Goal: Information Seeking & Learning: Check status

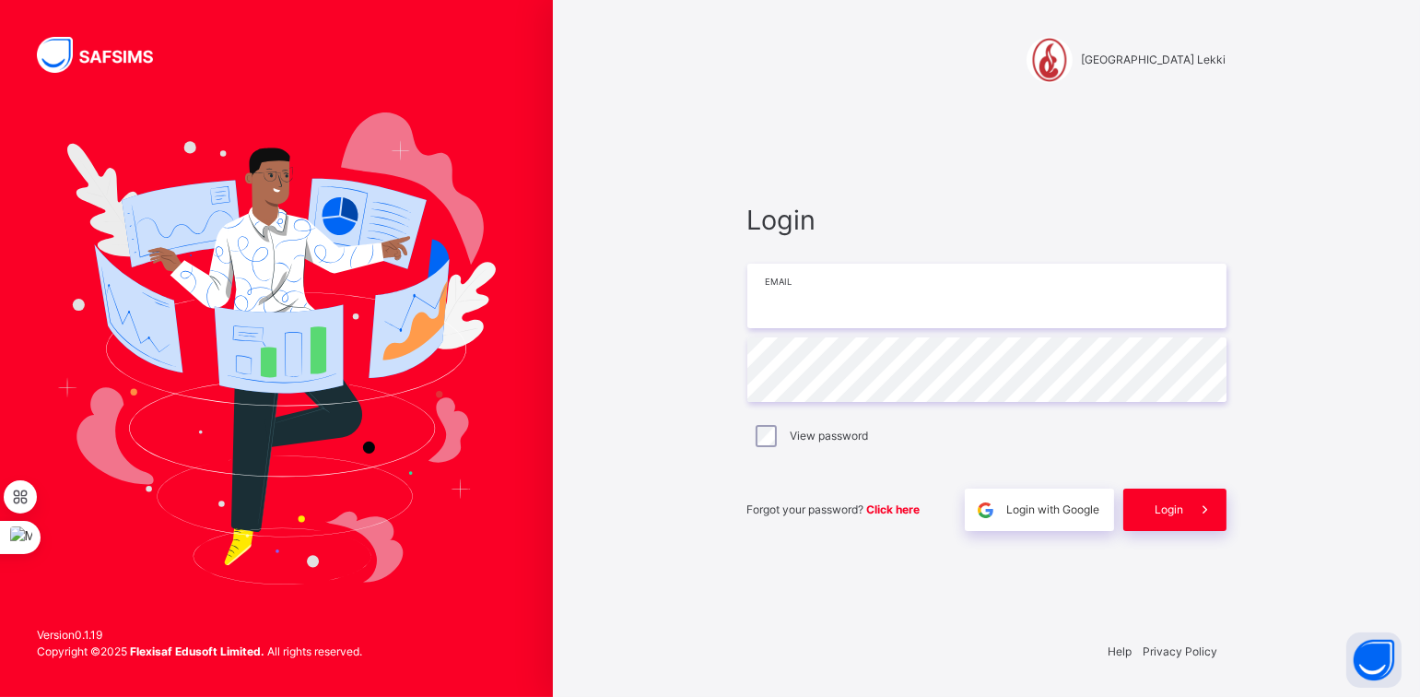
click at [824, 291] on input "email" at bounding box center [986, 296] width 479 height 64
type input "**********"
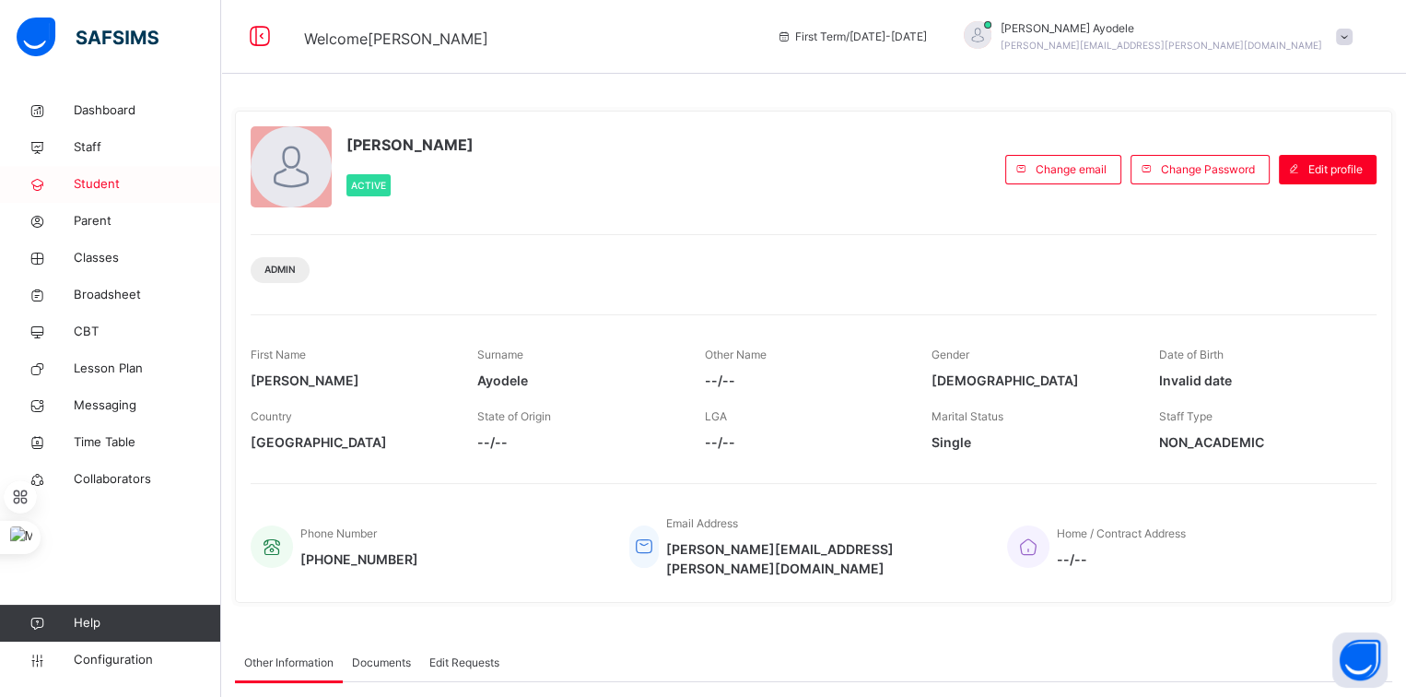
click at [112, 193] on span "Student" at bounding box center [147, 184] width 147 height 18
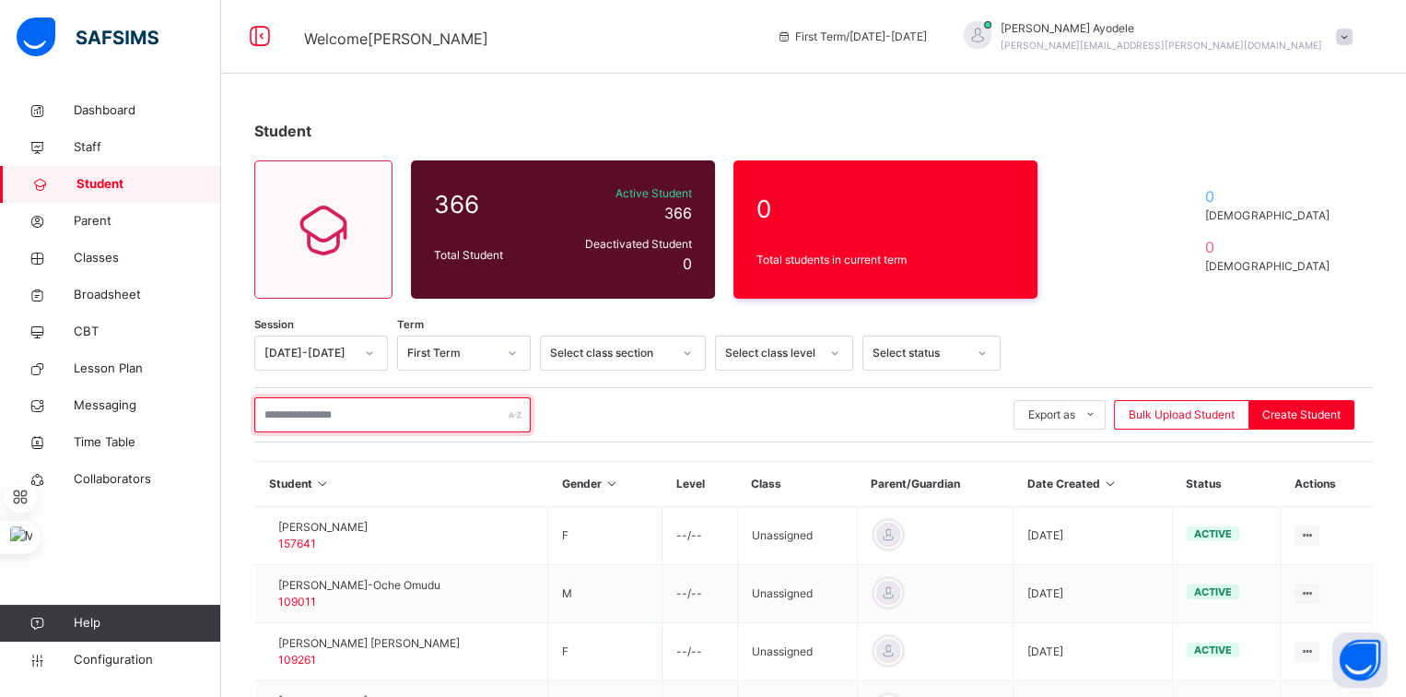
click at [314, 403] on input "text" at bounding box center [392, 414] width 276 height 35
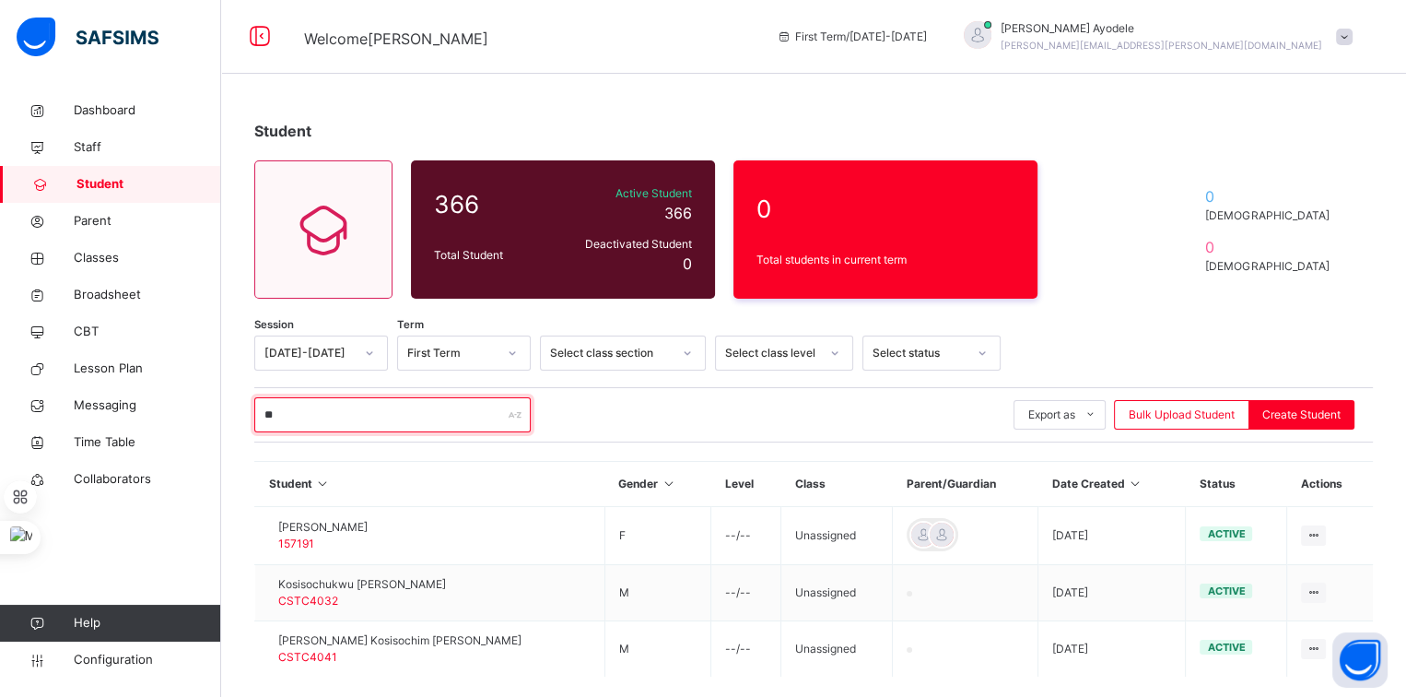
type input "*"
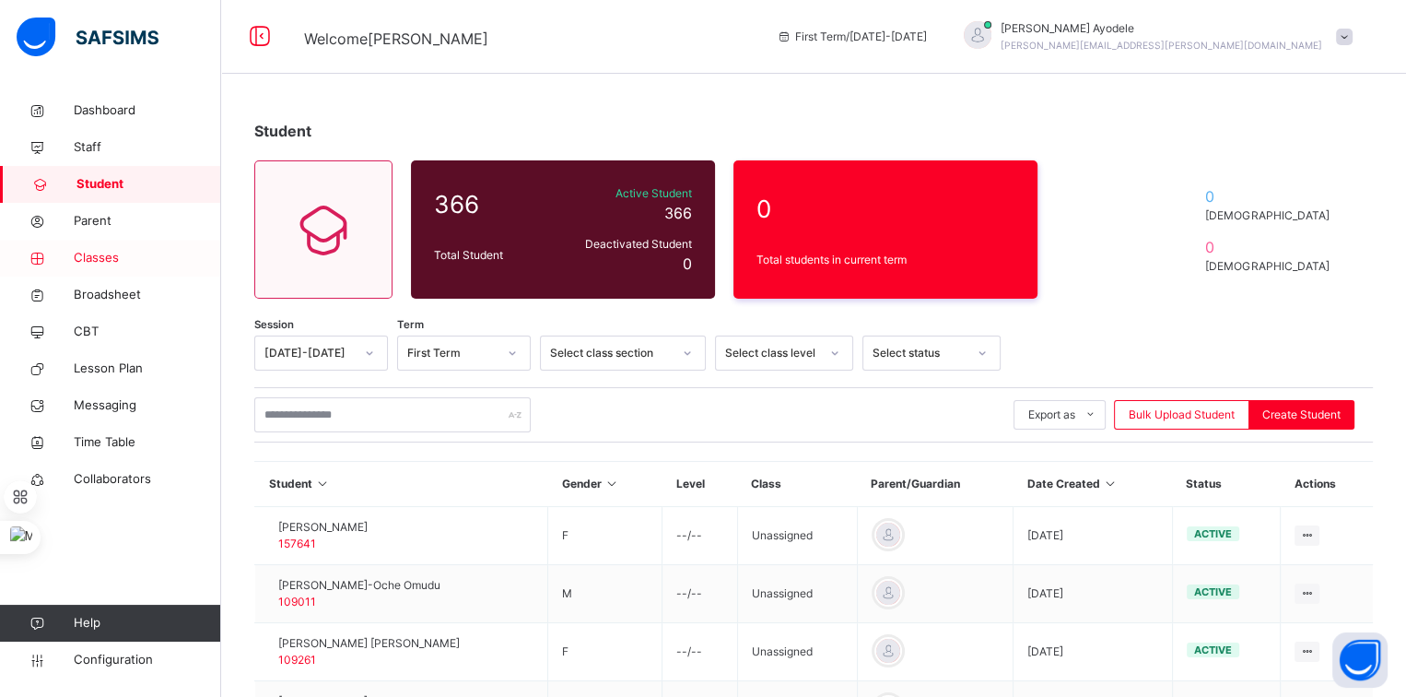
click at [116, 267] on link "Classes" at bounding box center [110, 258] width 221 height 37
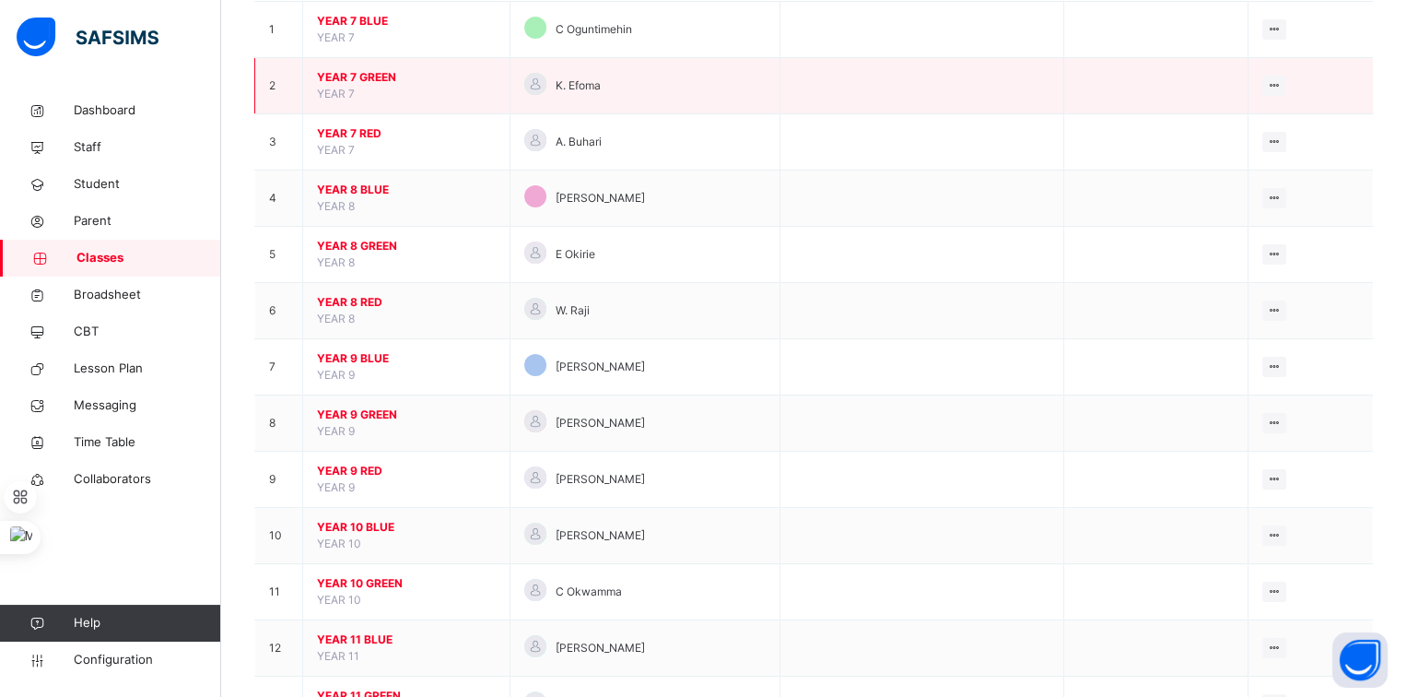
scroll to position [408, 0]
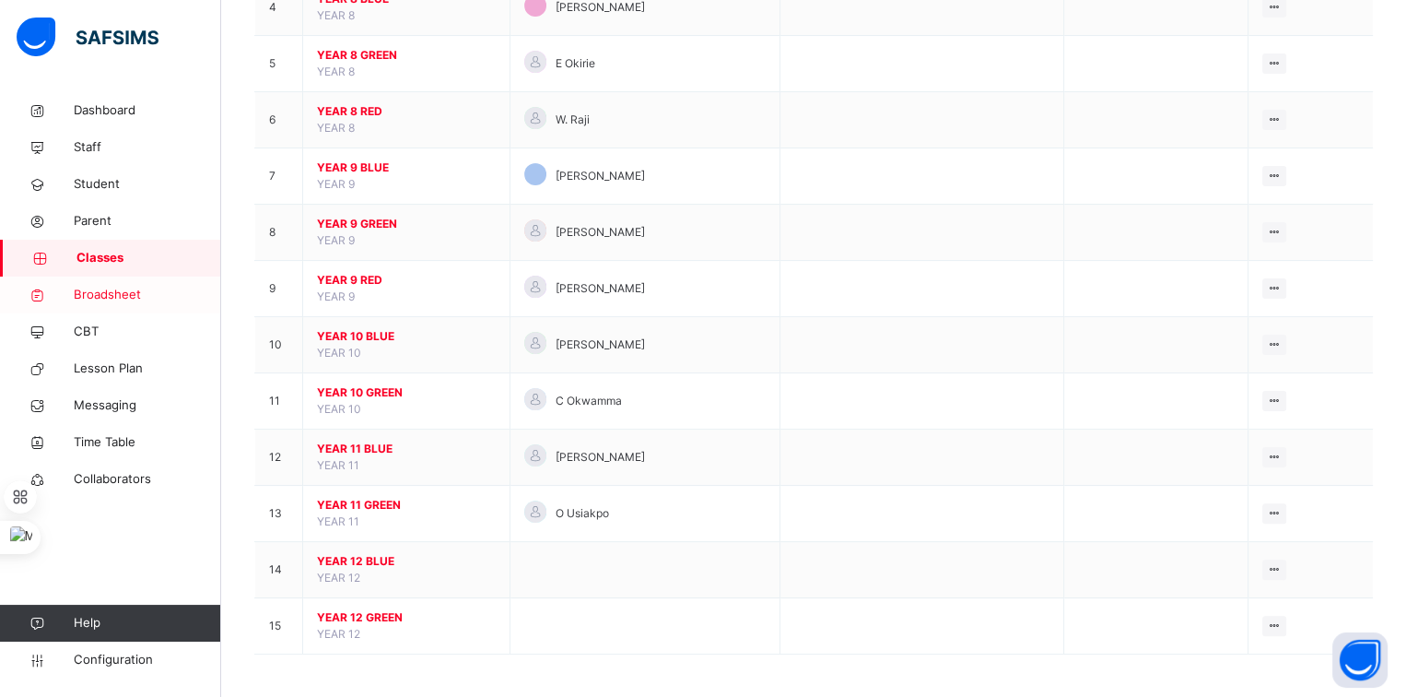
click at [125, 294] on span "Broadsheet" at bounding box center [147, 295] width 147 height 18
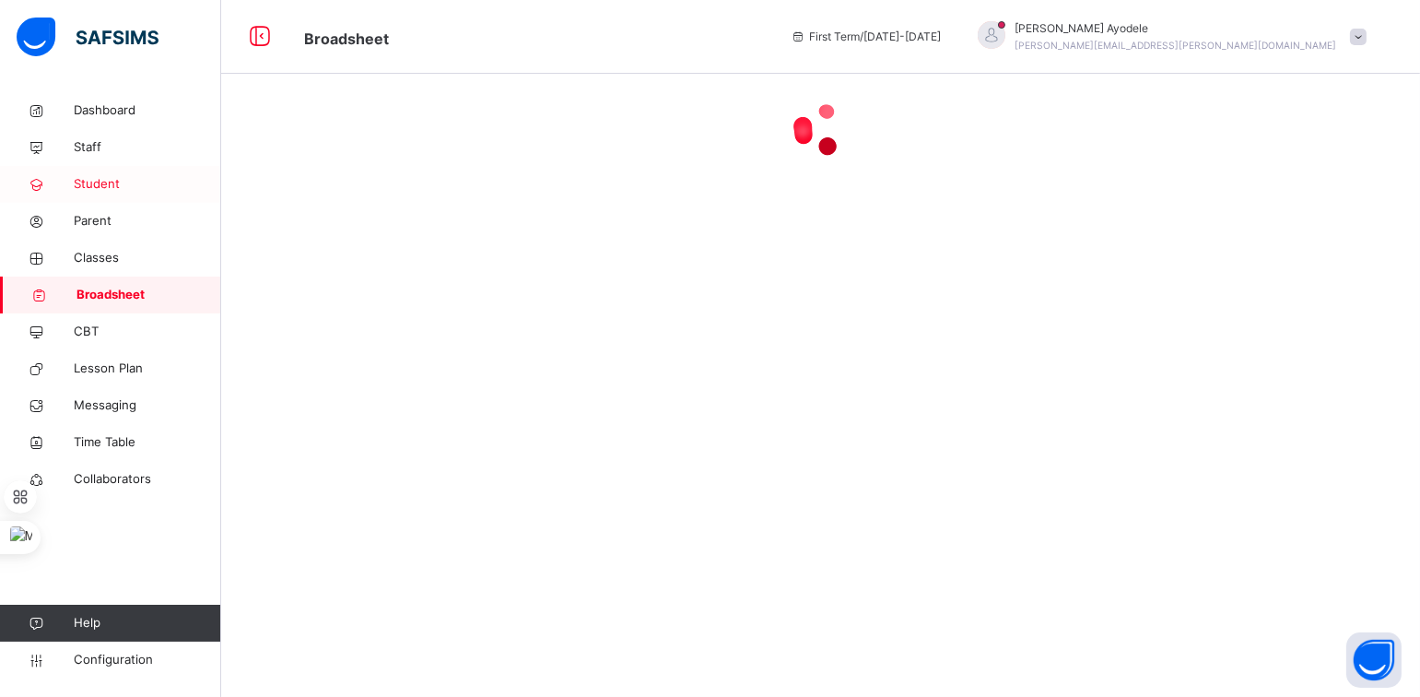
click at [99, 178] on span "Student" at bounding box center [147, 184] width 147 height 18
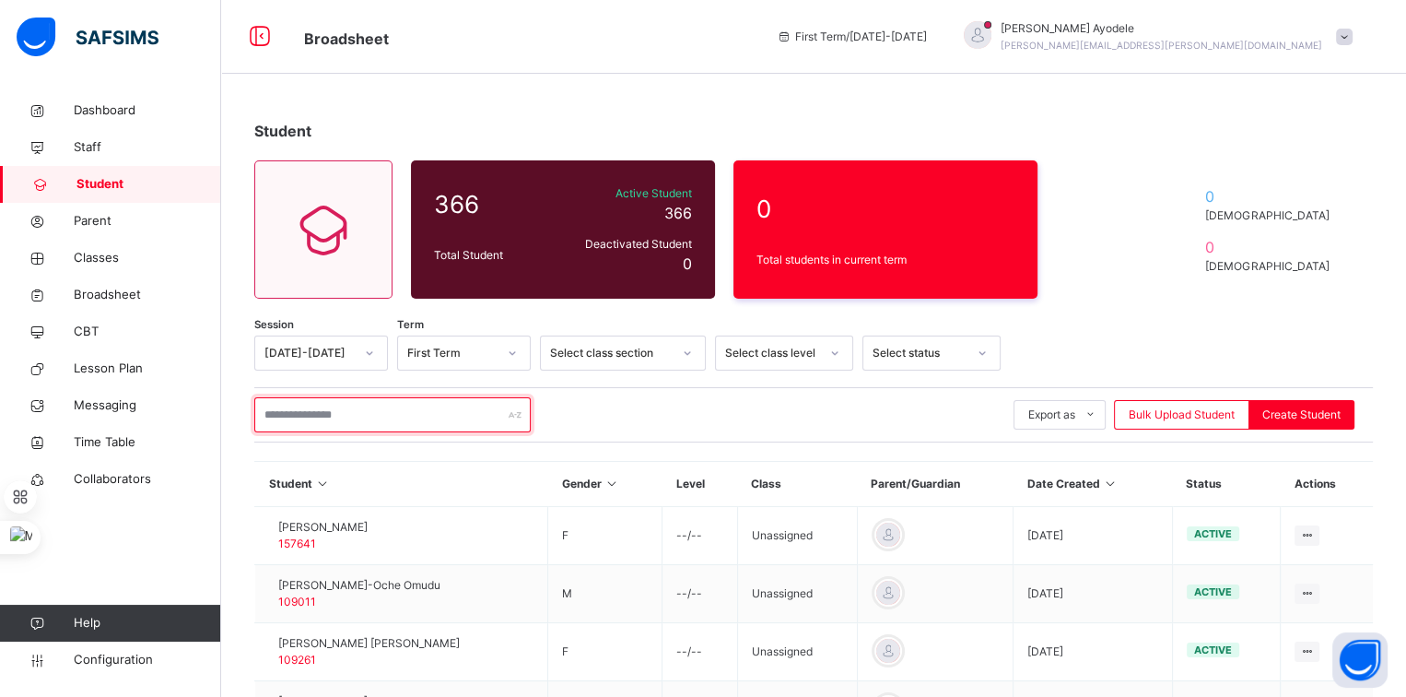
click at [367, 411] on input "text" at bounding box center [392, 414] width 276 height 35
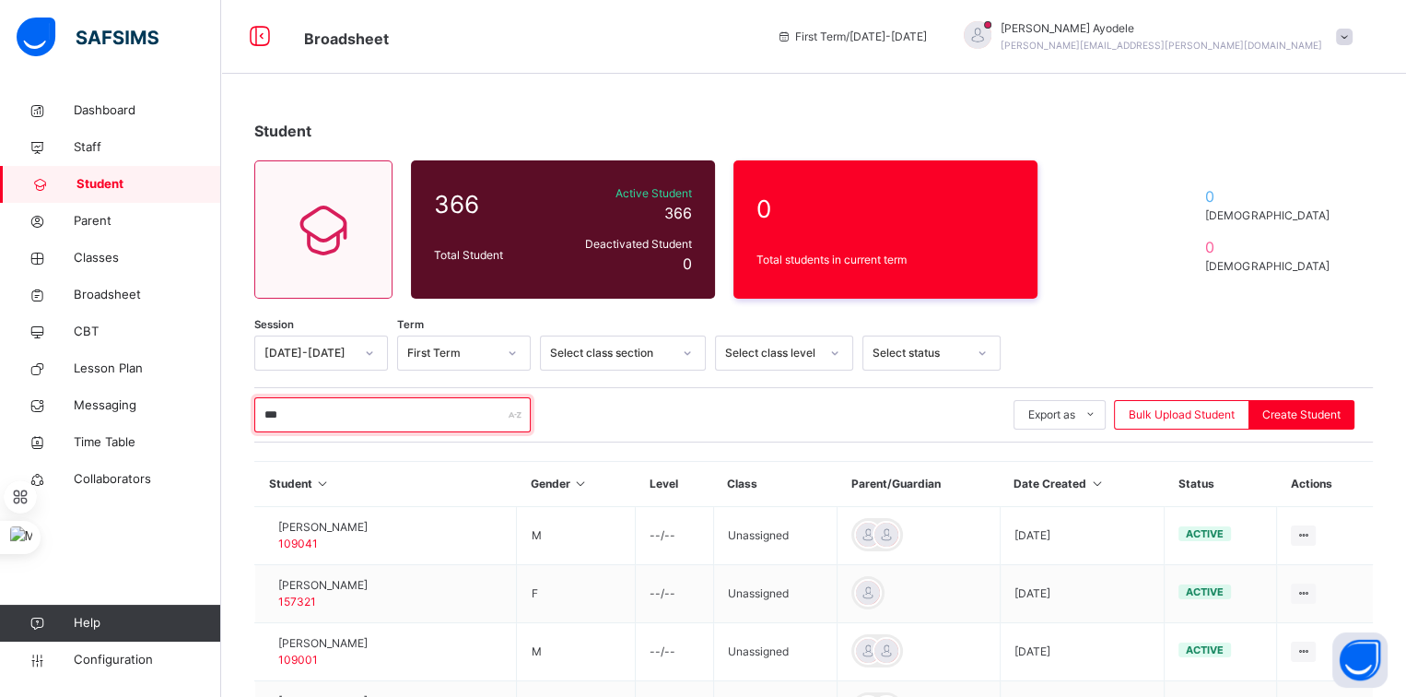
type input "*******"
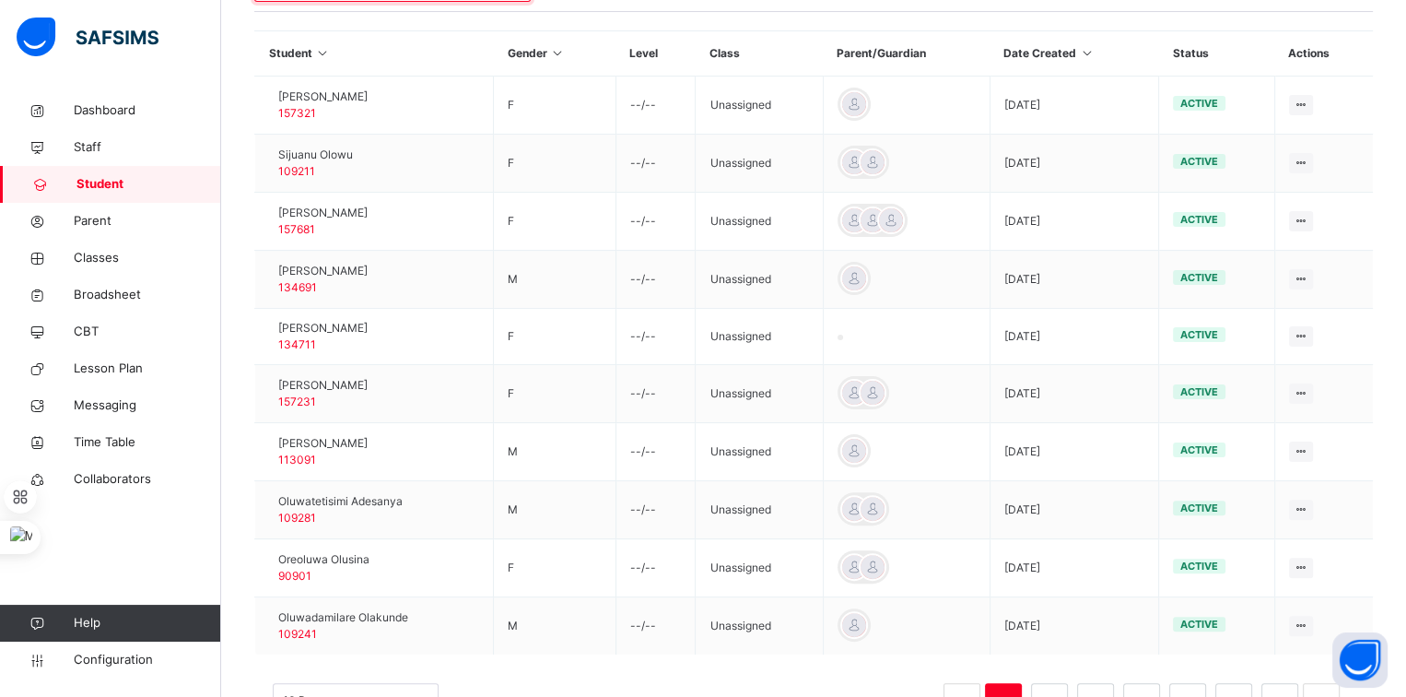
scroll to position [438, 0]
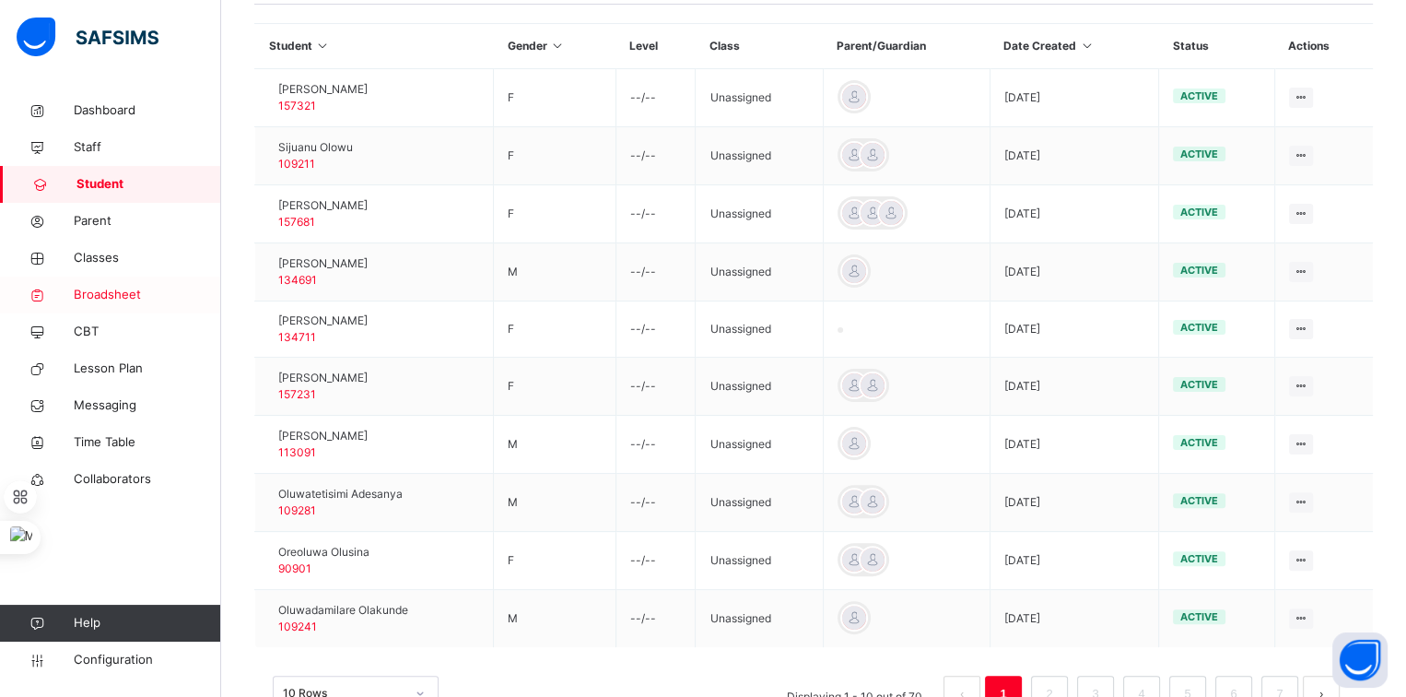
click at [123, 299] on span "Broadsheet" at bounding box center [147, 295] width 147 height 18
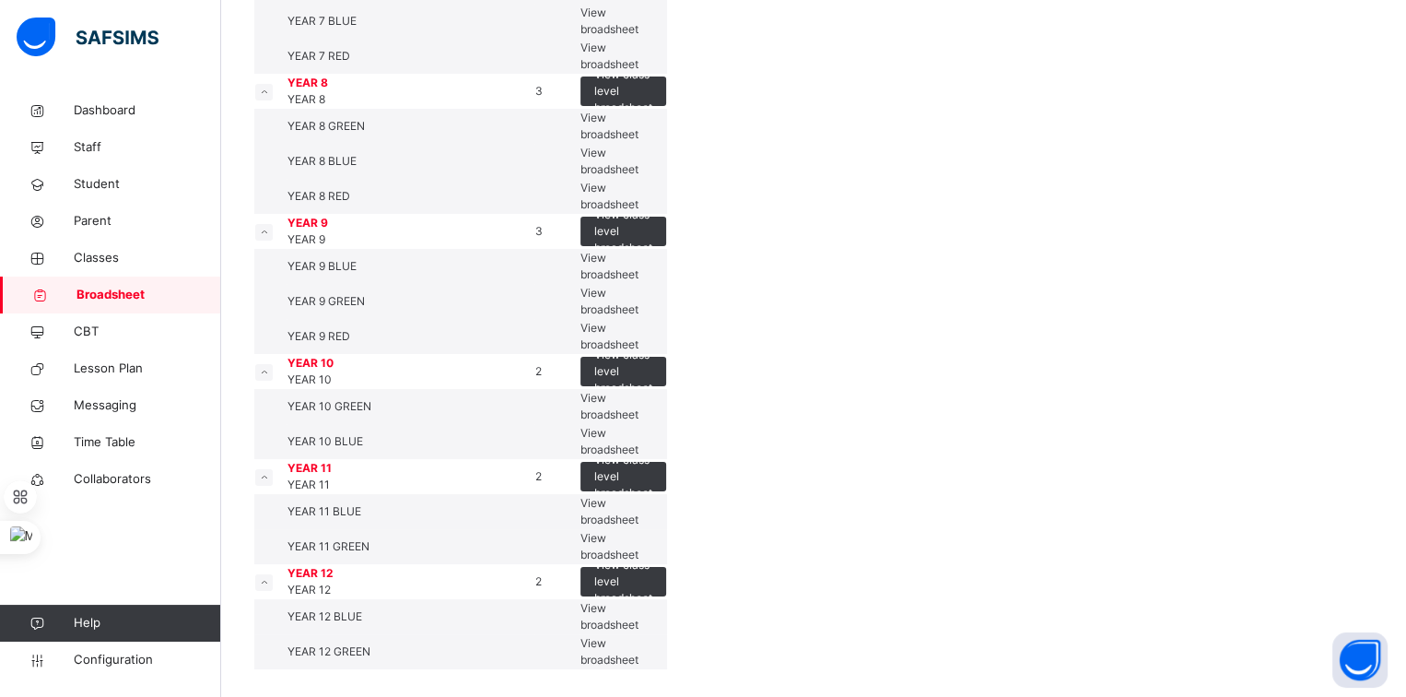
scroll to position [639, 0]
click at [639, 496] on span "View broadsheet" at bounding box center [609, 511] width 58 height 30
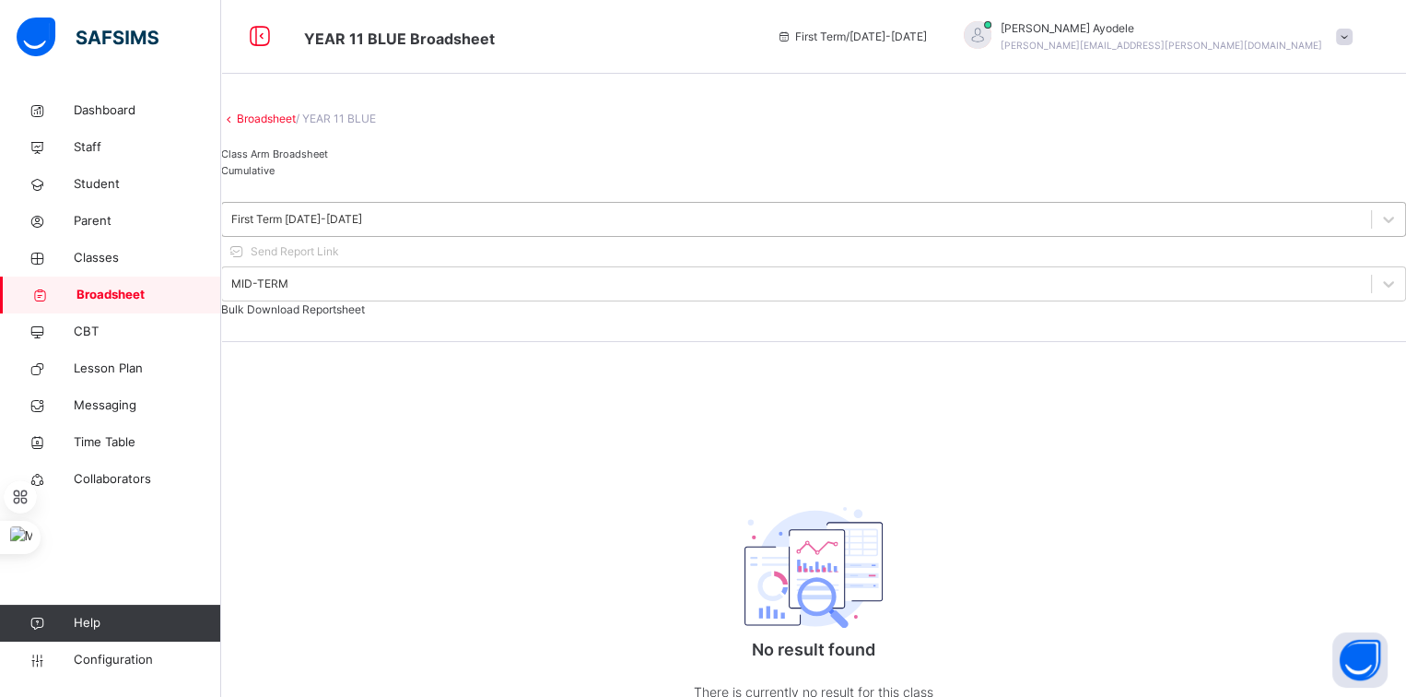
click at [362, 228] on div "First Term [DATE]-[DATE]" at bounding box center [296, 219] width 131 height 17
click at [296, 125] on link "Broadsheet" at bounding box center [266, 118] width 59 height 14
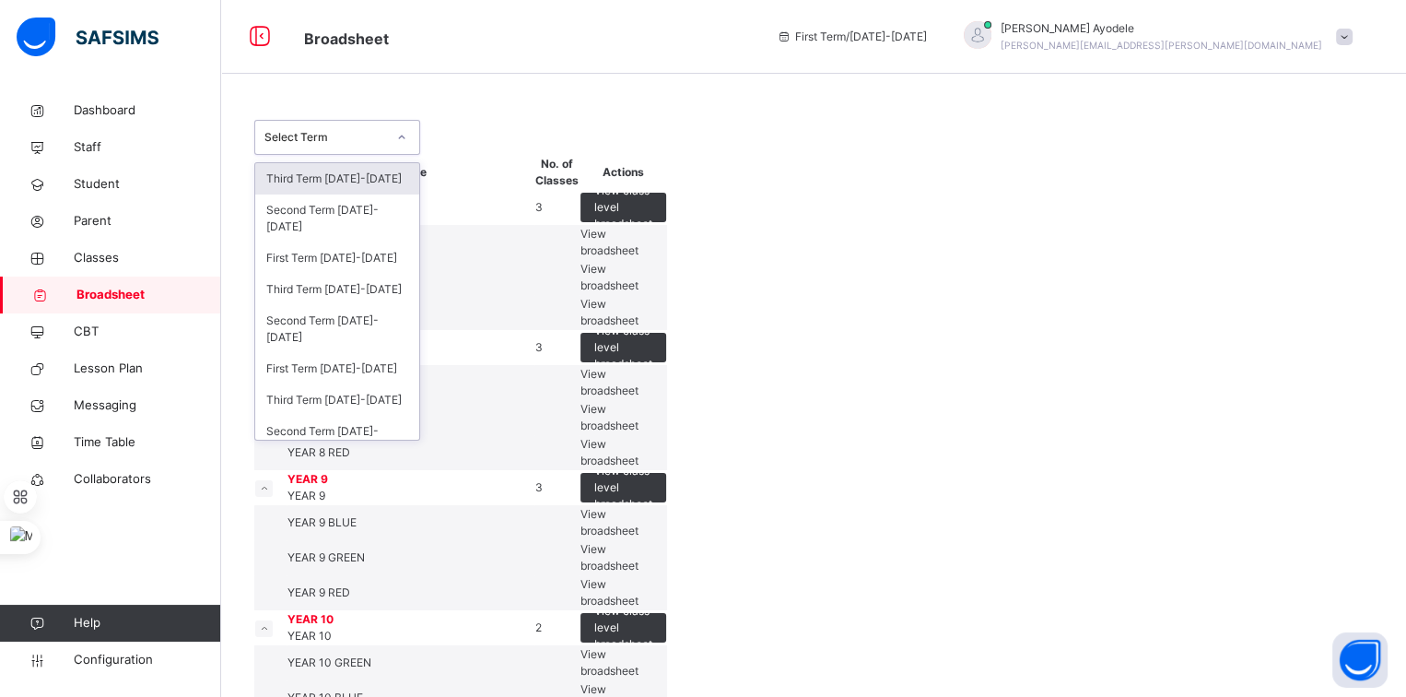
click at [306, 130] on div "Select Term" at bounding box center [325, 137] width 122 height 17
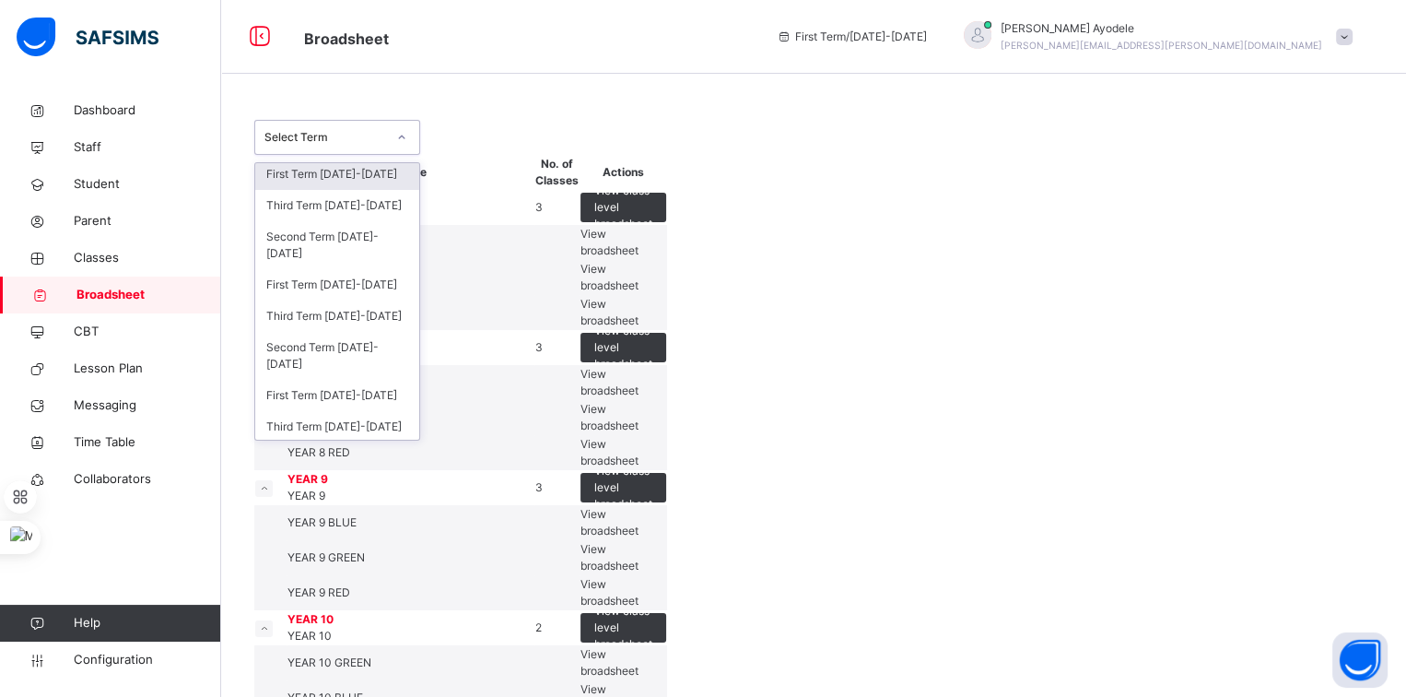
scroll to position [86, 0]
click at [346, 393] on div "First Term [DATE]-[DATE]" at bounding box center [337, 393] width 164 height 31
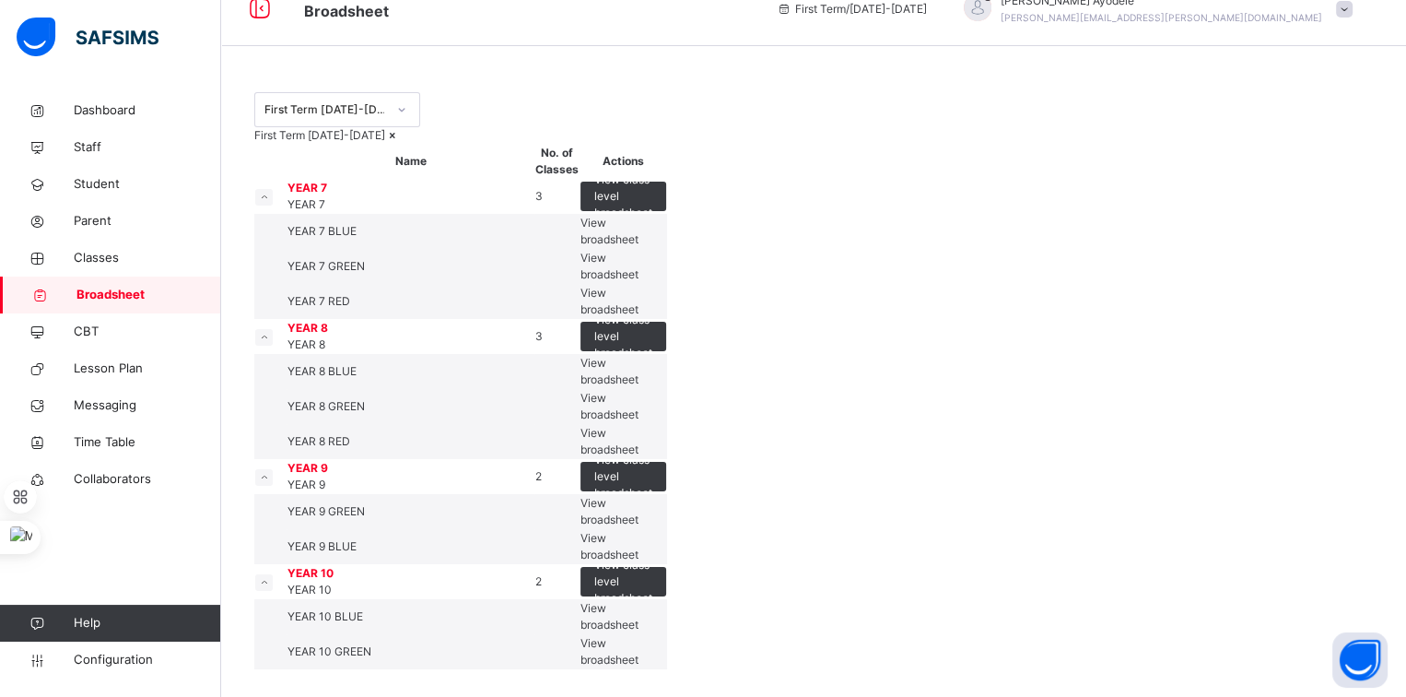
scroll to position [361, 0]
click at [639, 601] on span "View broadsheet" at bounding box center [609, 616] width 58 height 30
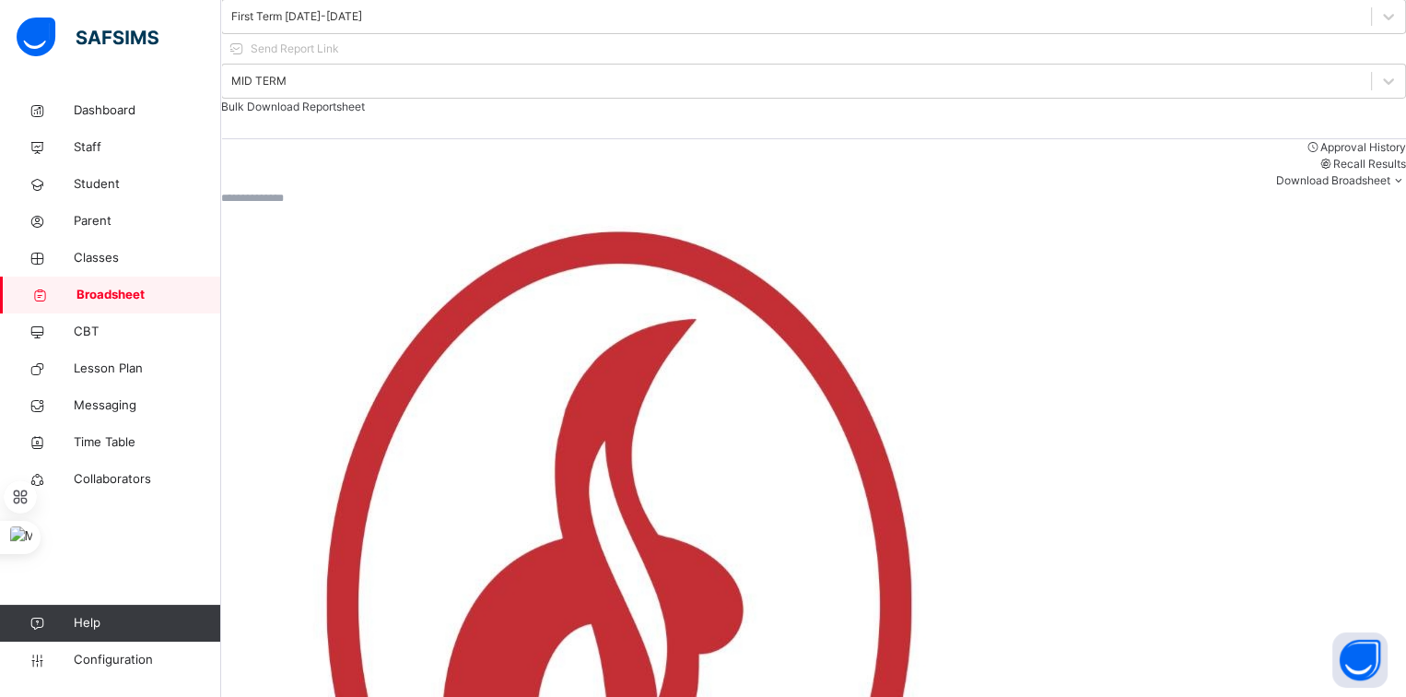
scroll to position [4, 0]
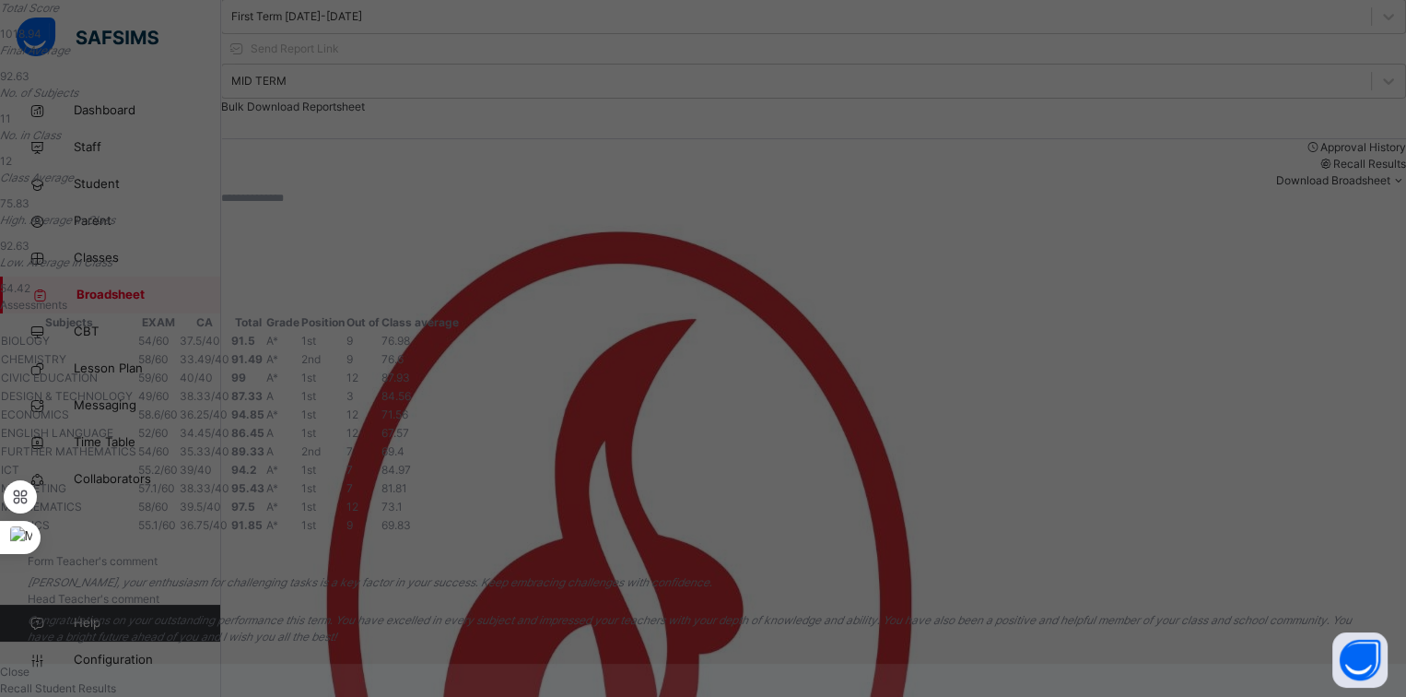
scroll to position [503, 0]
click at [958, 663] on div "Close" at bounding box center [703, 671] width 1406 height 17
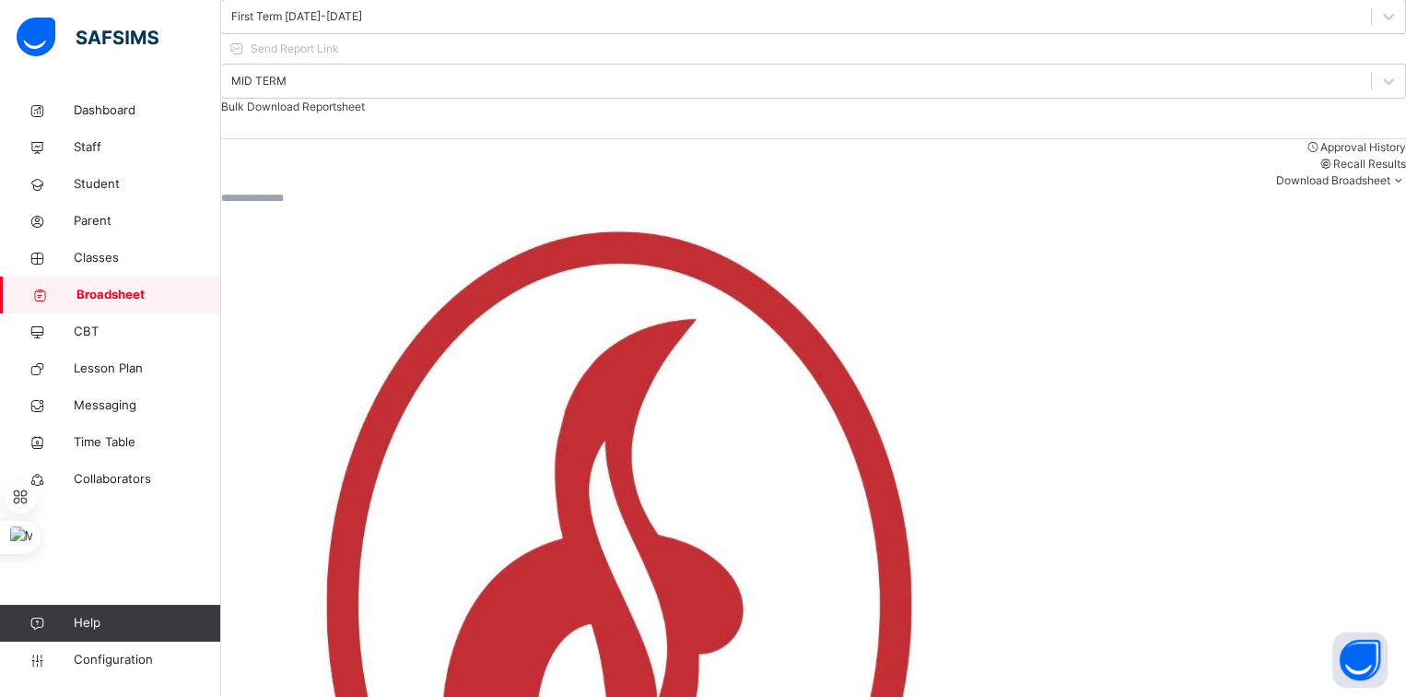
scroll to position [0, 0]
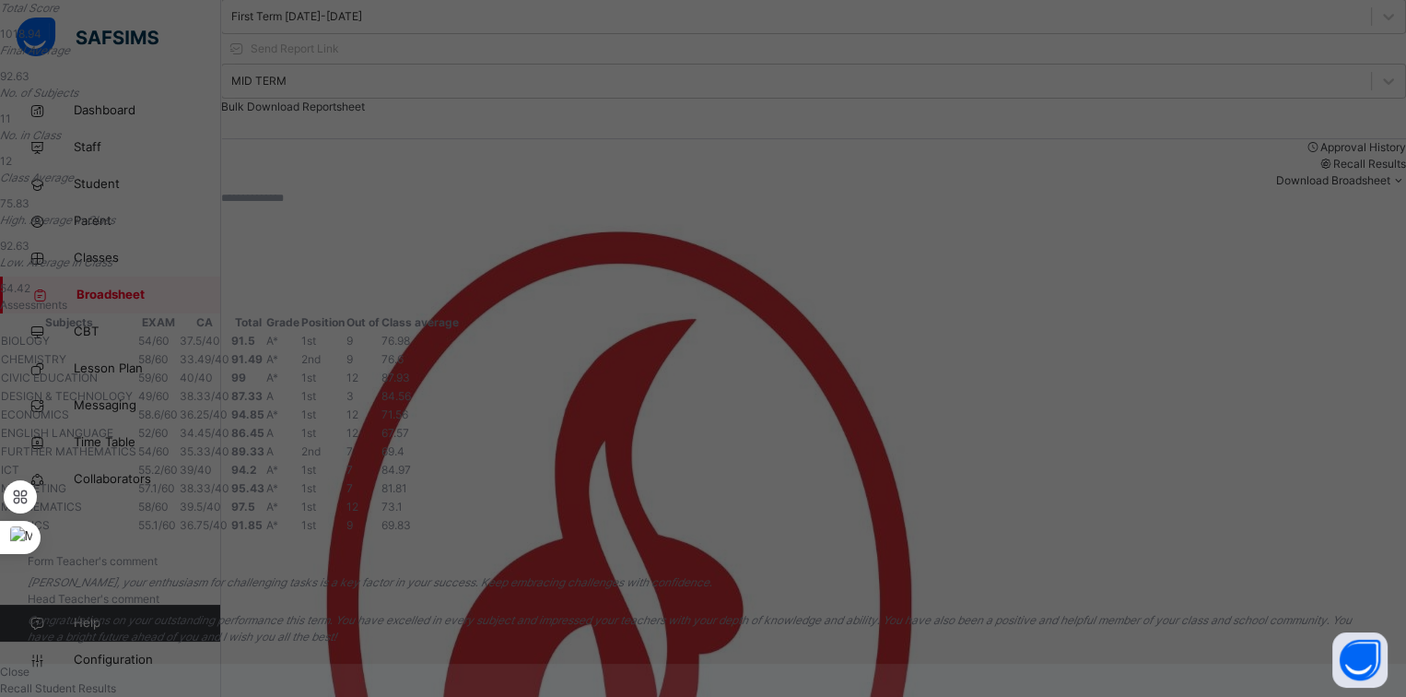
scroll to position [503, 0]
click at [992, 663] on div "Close" at bounding box center [703, 671] width 1406 height 17
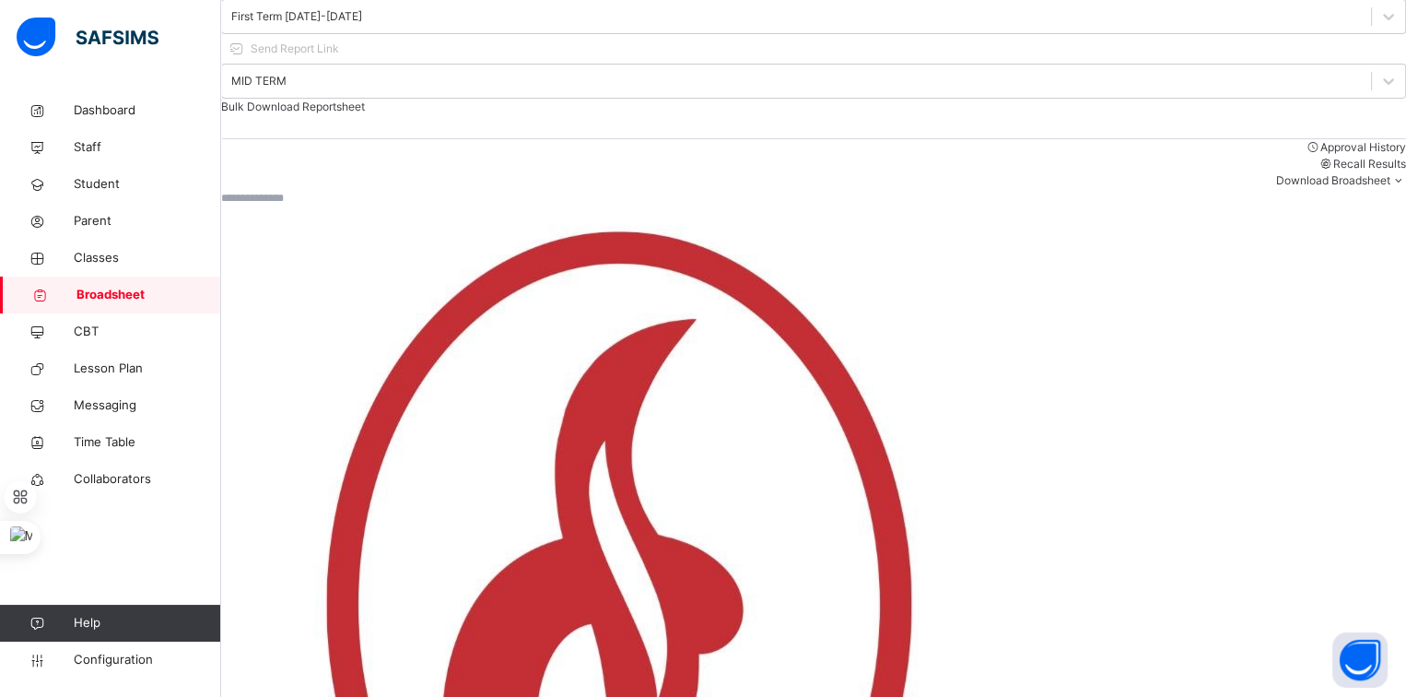
scroll to position [363, 0]
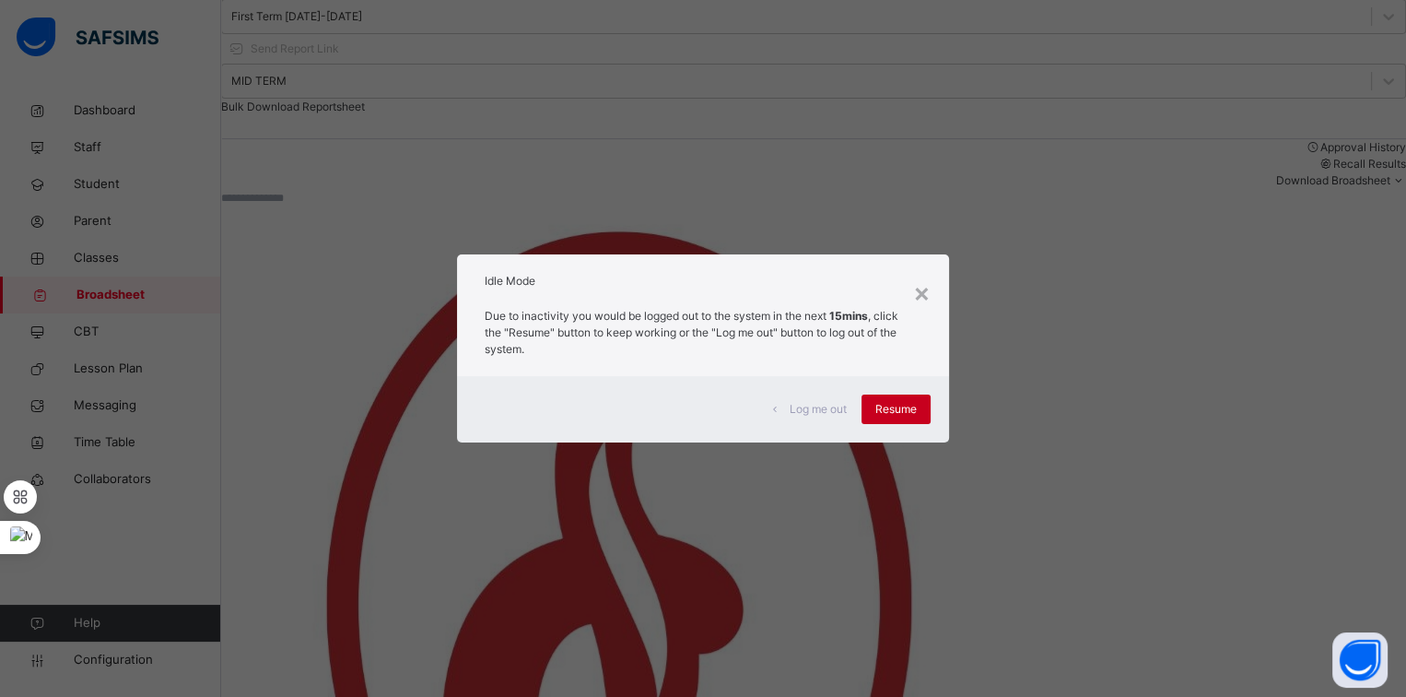
click at [882, 403] on span "Resume" at bounding box center [895, 409] width 41 height 17
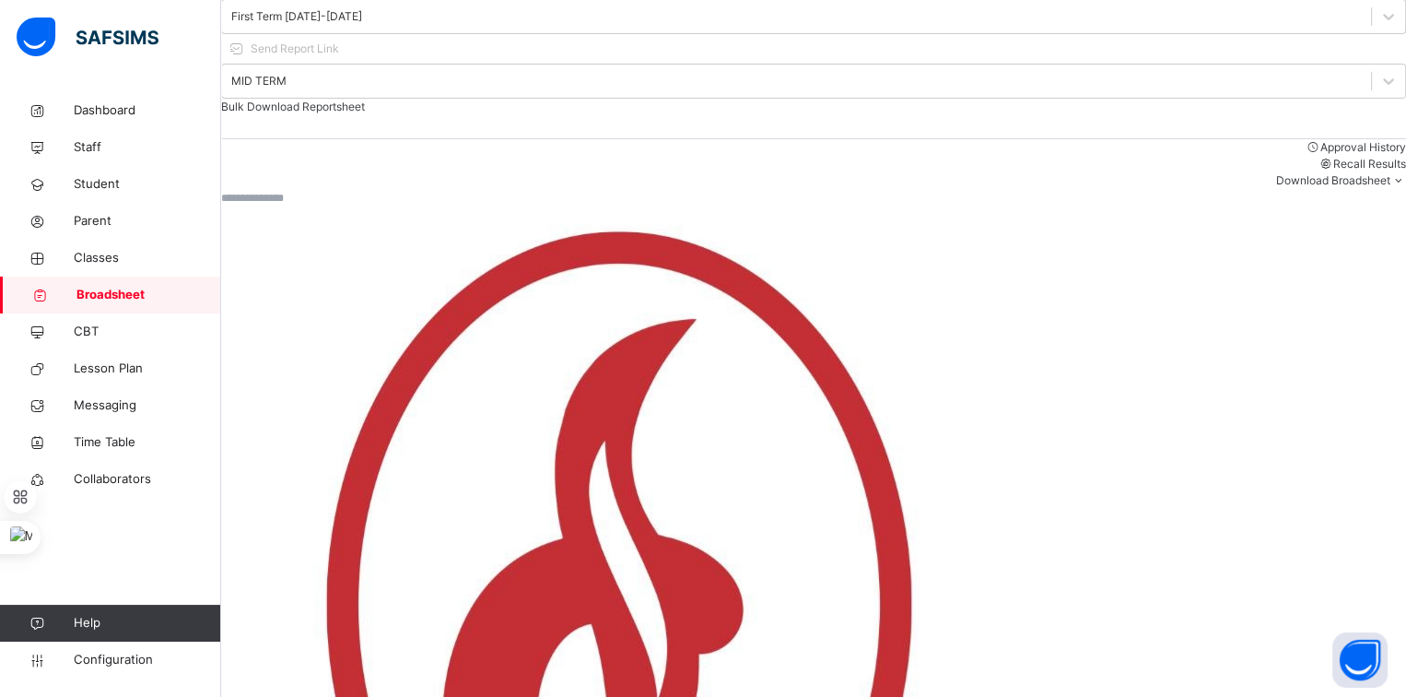
scroll to position [0, 0]
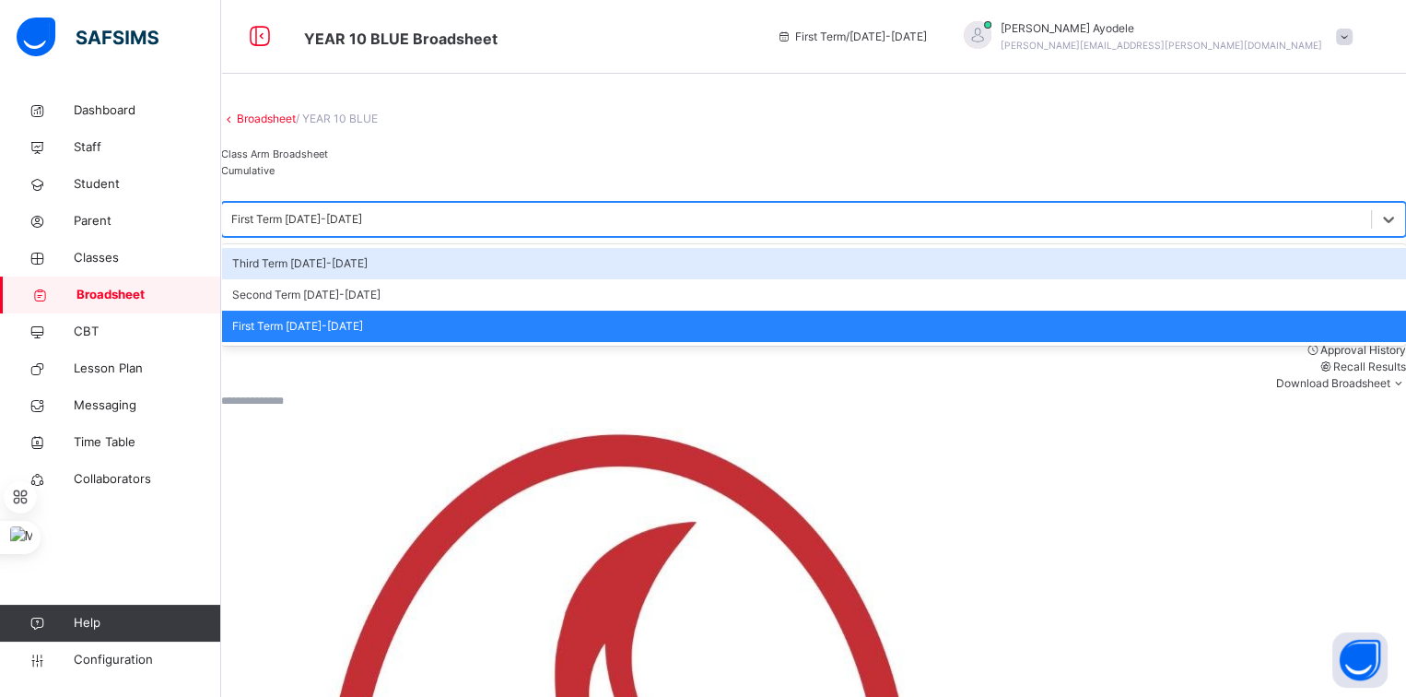
click at [336, 228] on div "First Term [DATE]-[DATE]" at bounding box center [296, 219] width 131 height 17
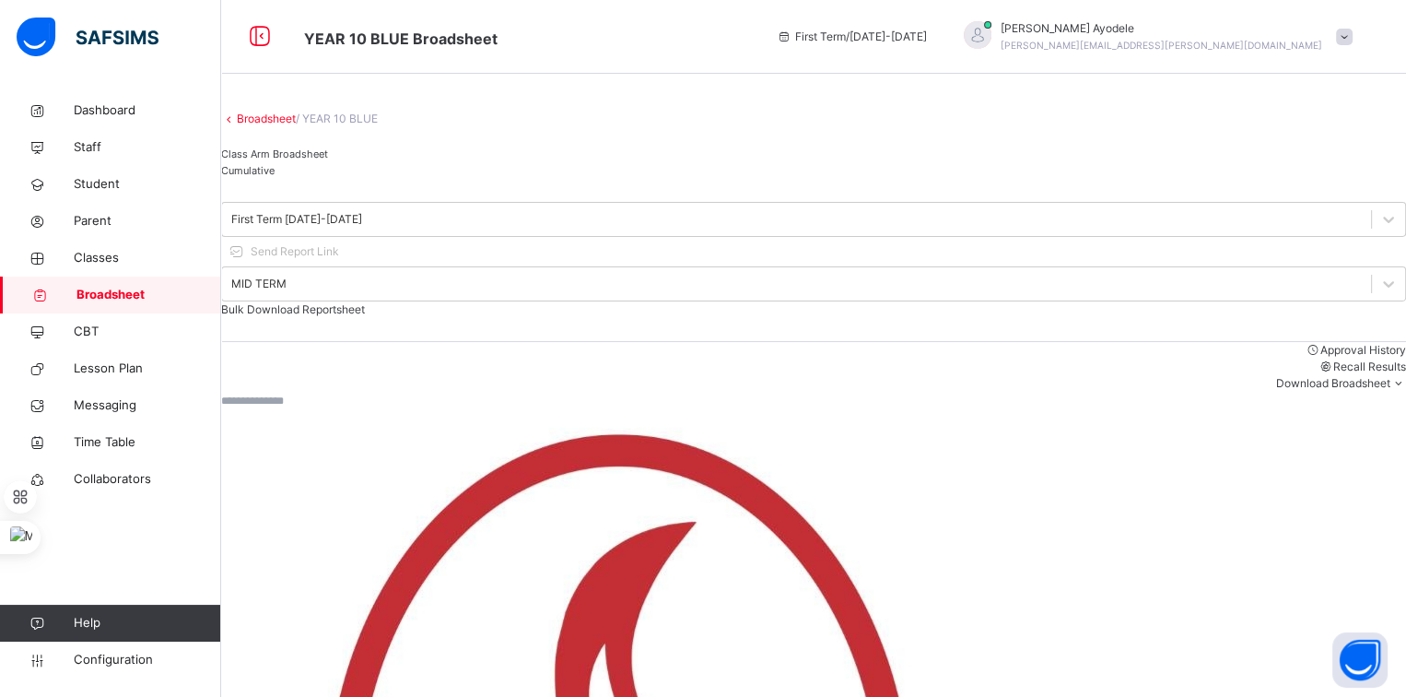
click at [549, 272] on div "First Term [DATE]-[DATE] Send Report Link MID TERM Bulk Download Reportsheet" at bounding box center [813, 260] width 1185 height 116
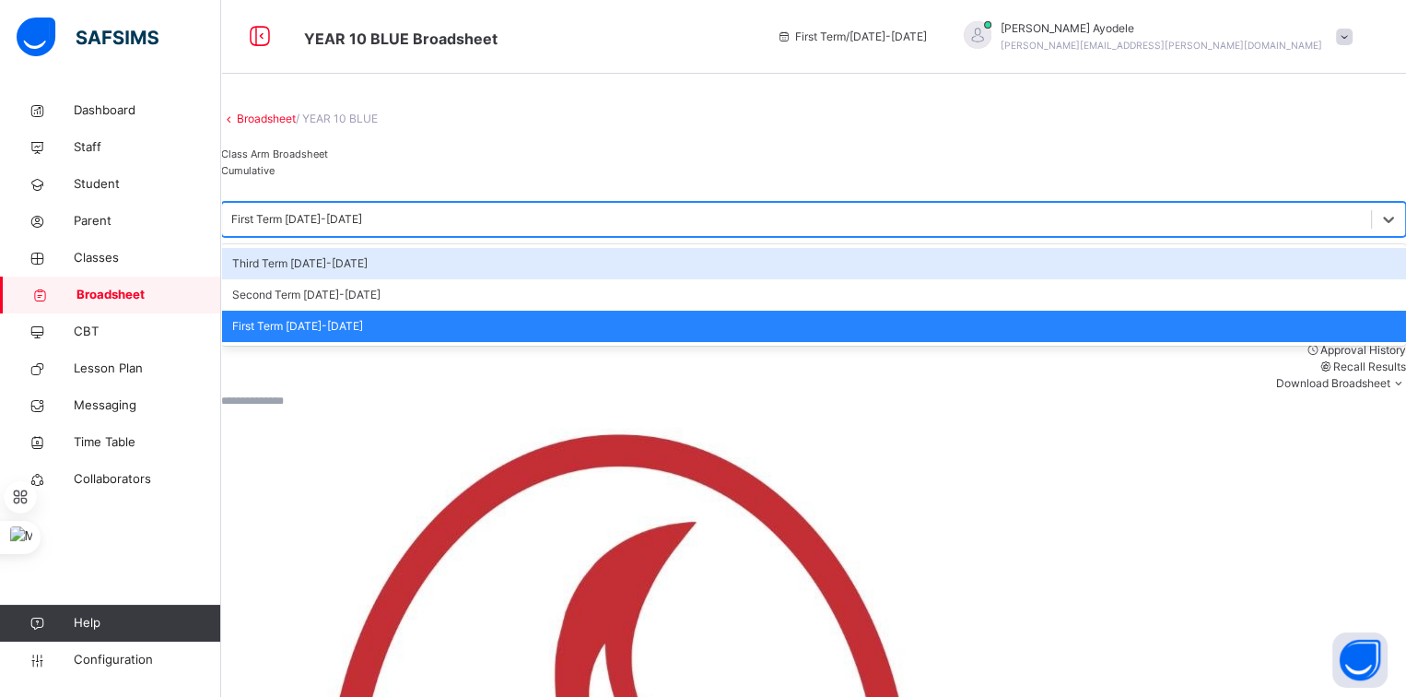
click at [361, 234] on div "First Term [DATE]-[DATE]" at bounding box center [796, 219] width 1149 height 29
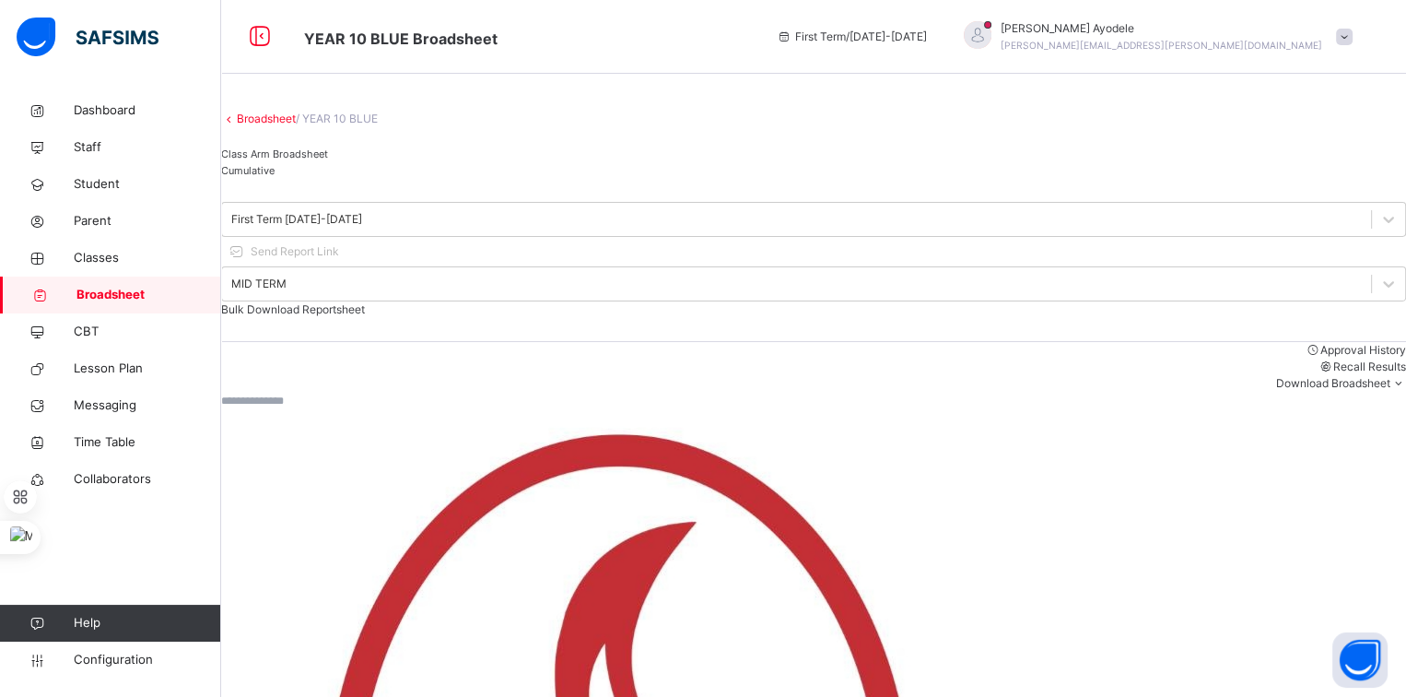
click at [296, 125] on link "Broadsheet" at bounding box center [266, 118] width 59 height 14
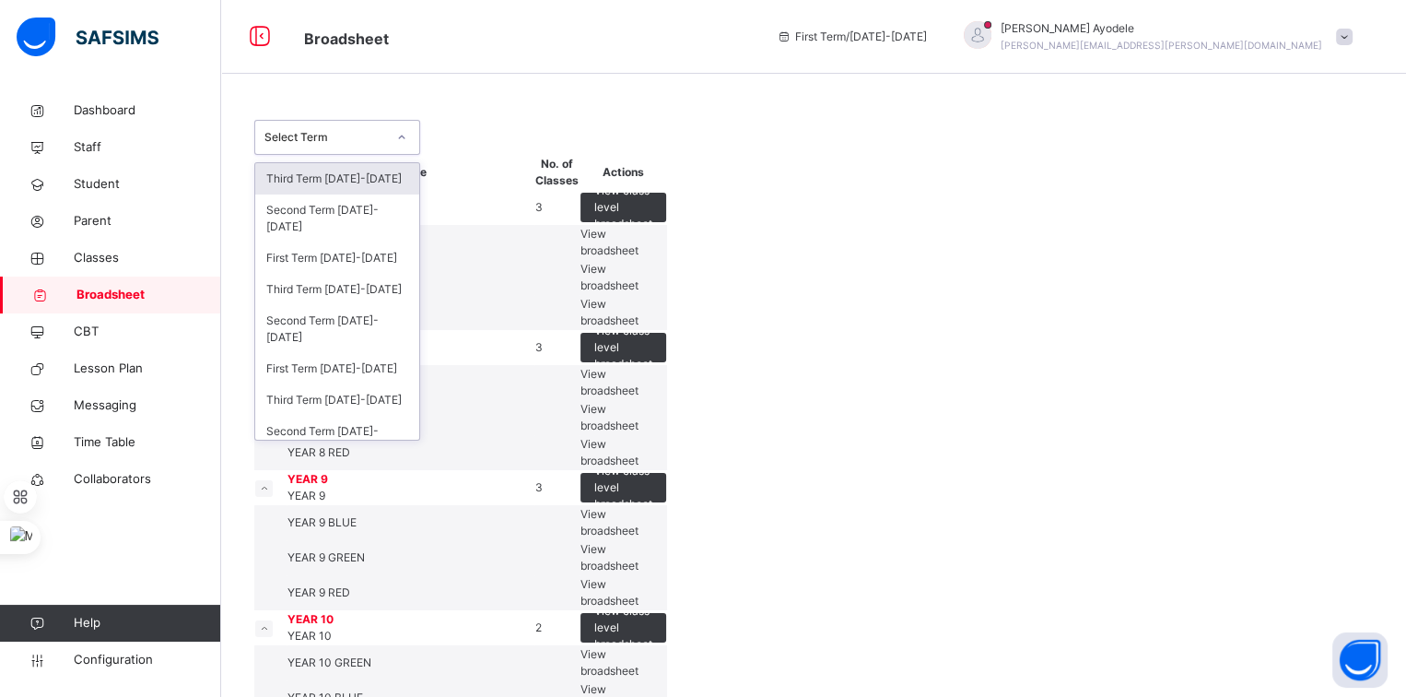
click at [304, 139] on div "Select Term" at bounding box center [325, 137] width 122 height 17
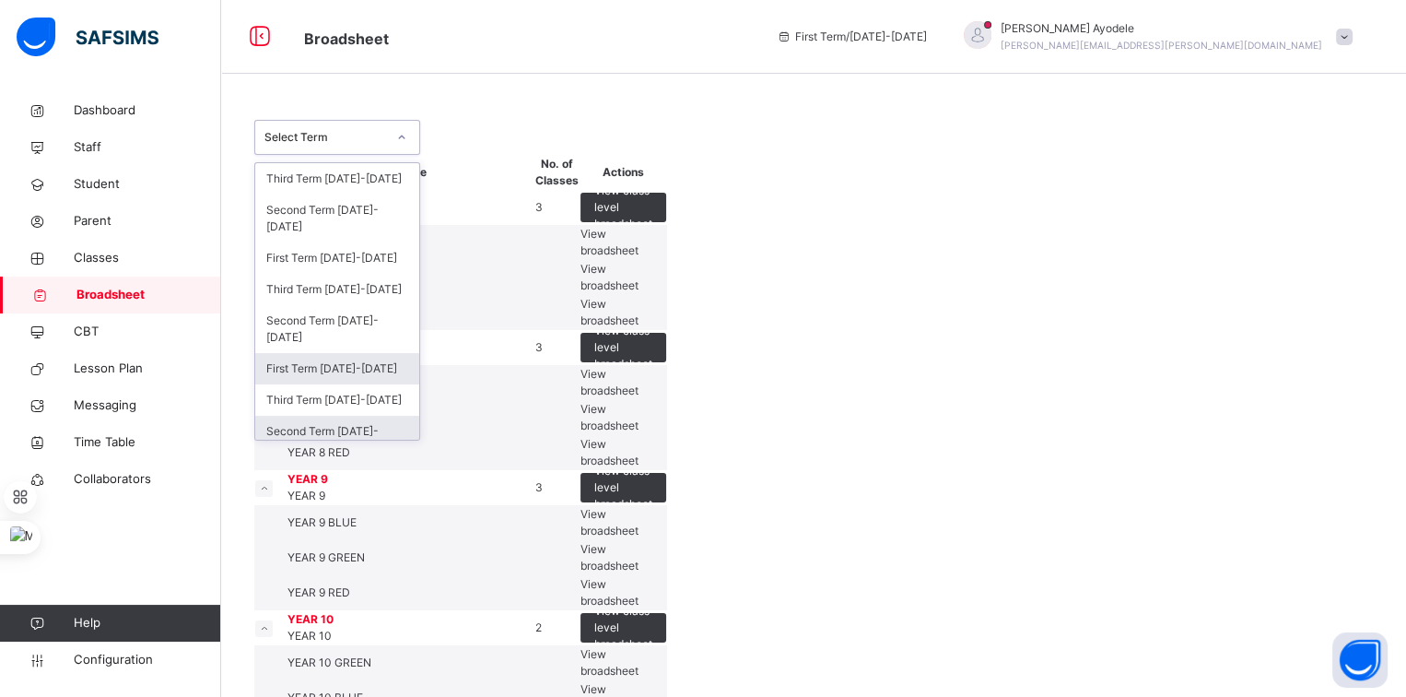
scroll to position [86, 0]
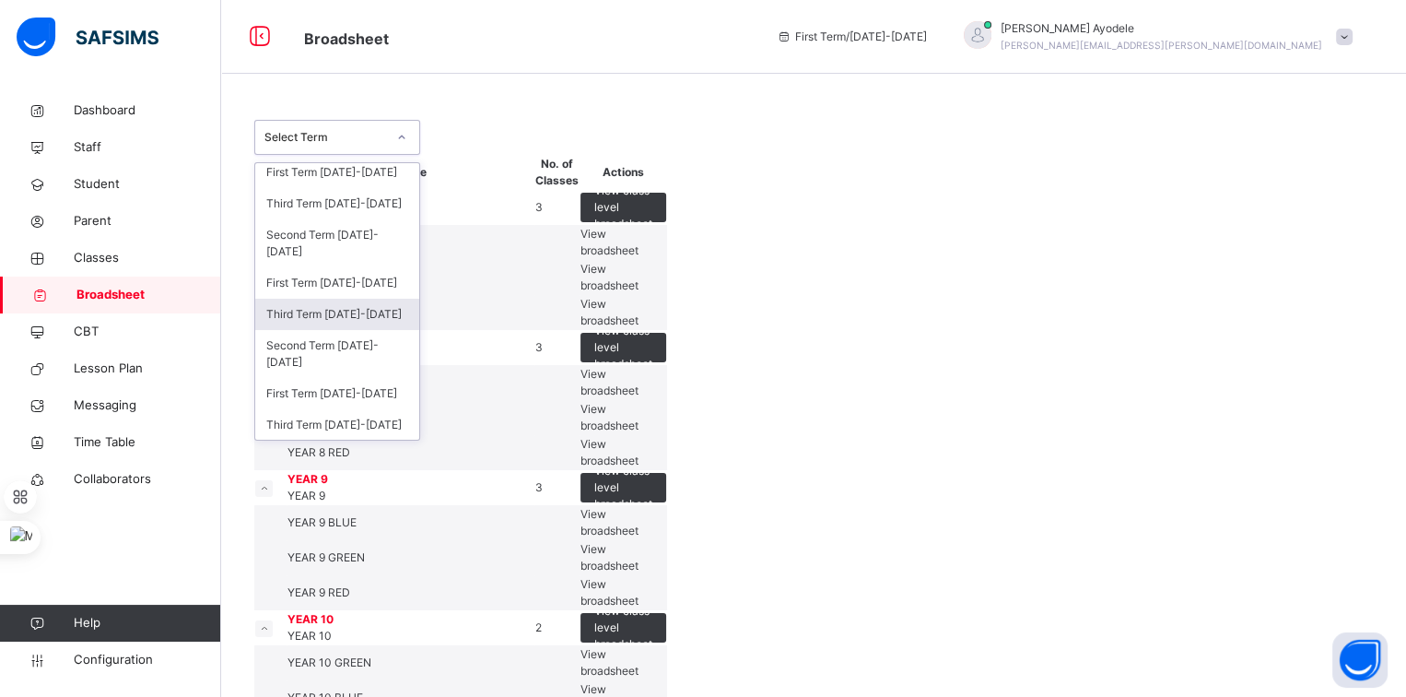
click at [329, 316] on div "Third Term [DATE]-[DATE]" at bounding box center [337, 314] width 164 height 31
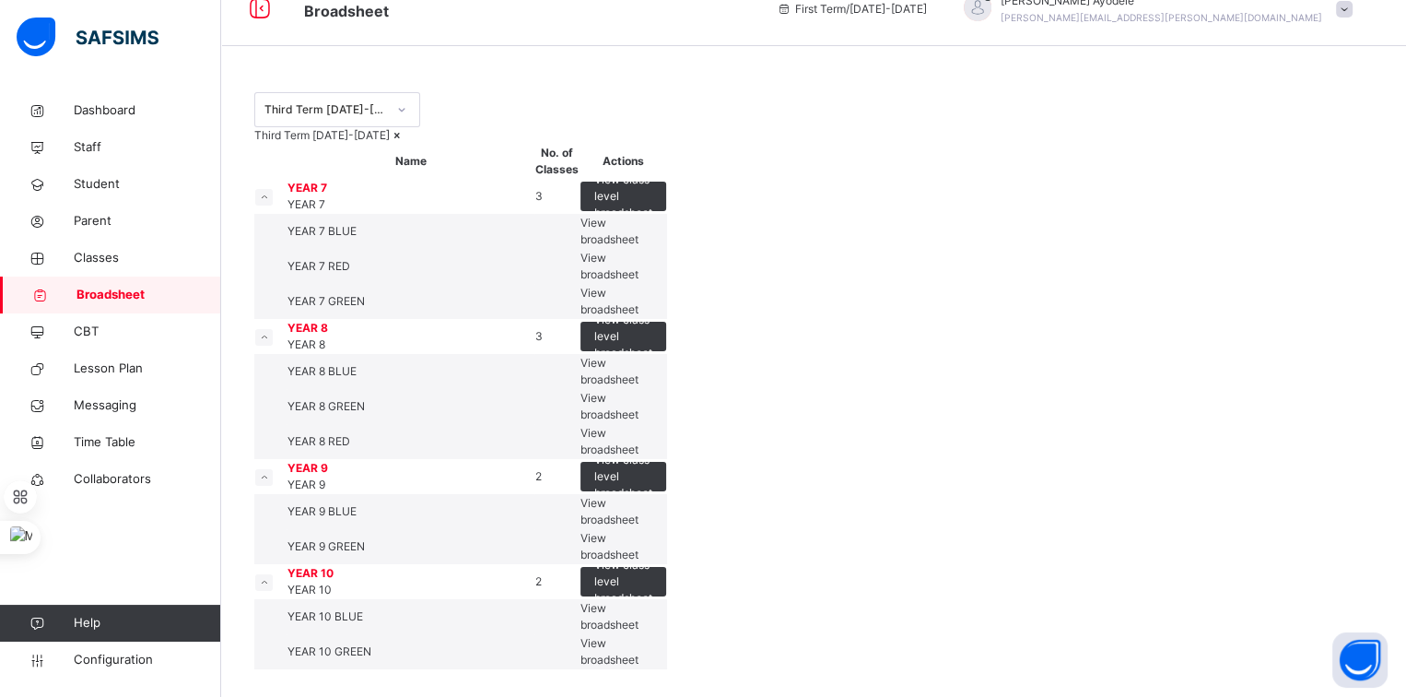
scroll to position [361, 0]
click at [639, 636] on span "View broadsheet" at bounding box center [609, 651] width 58 height 30
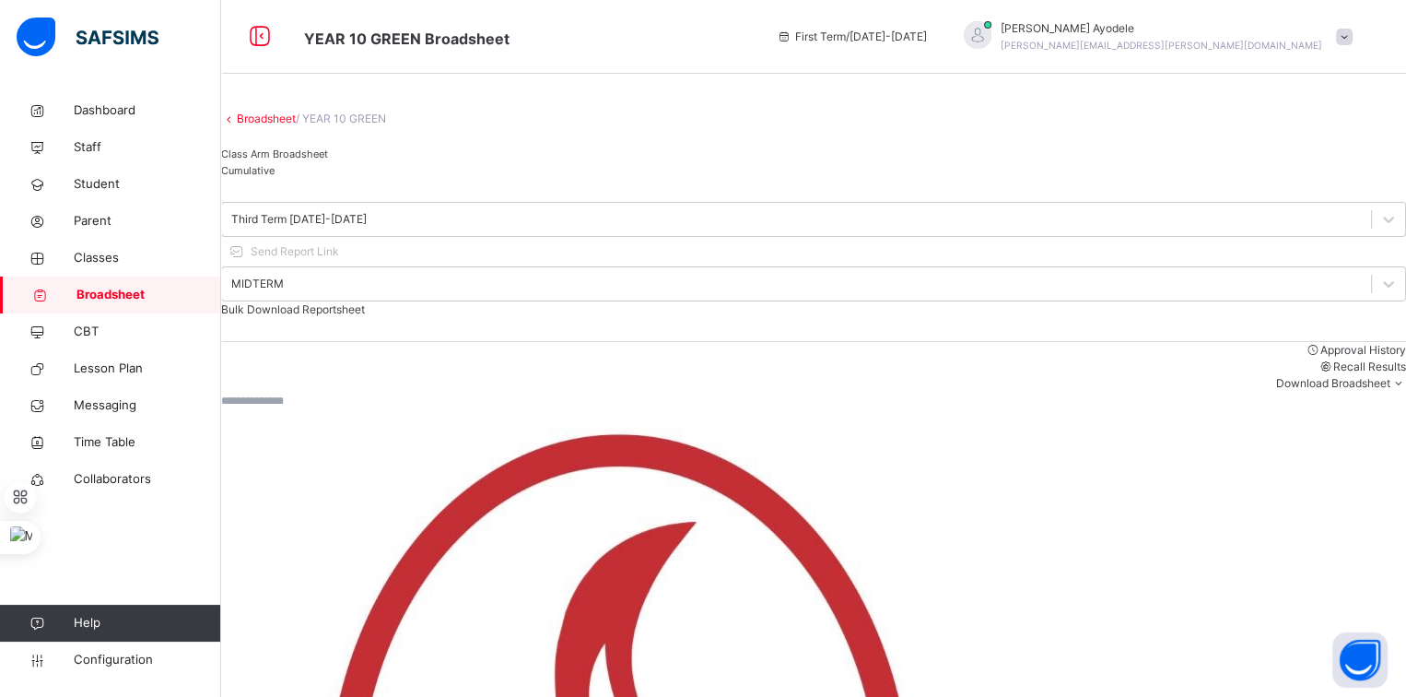
click at [437, 179] on div "Cumulative" at bounding box center [813, 170] width 1185 height 17
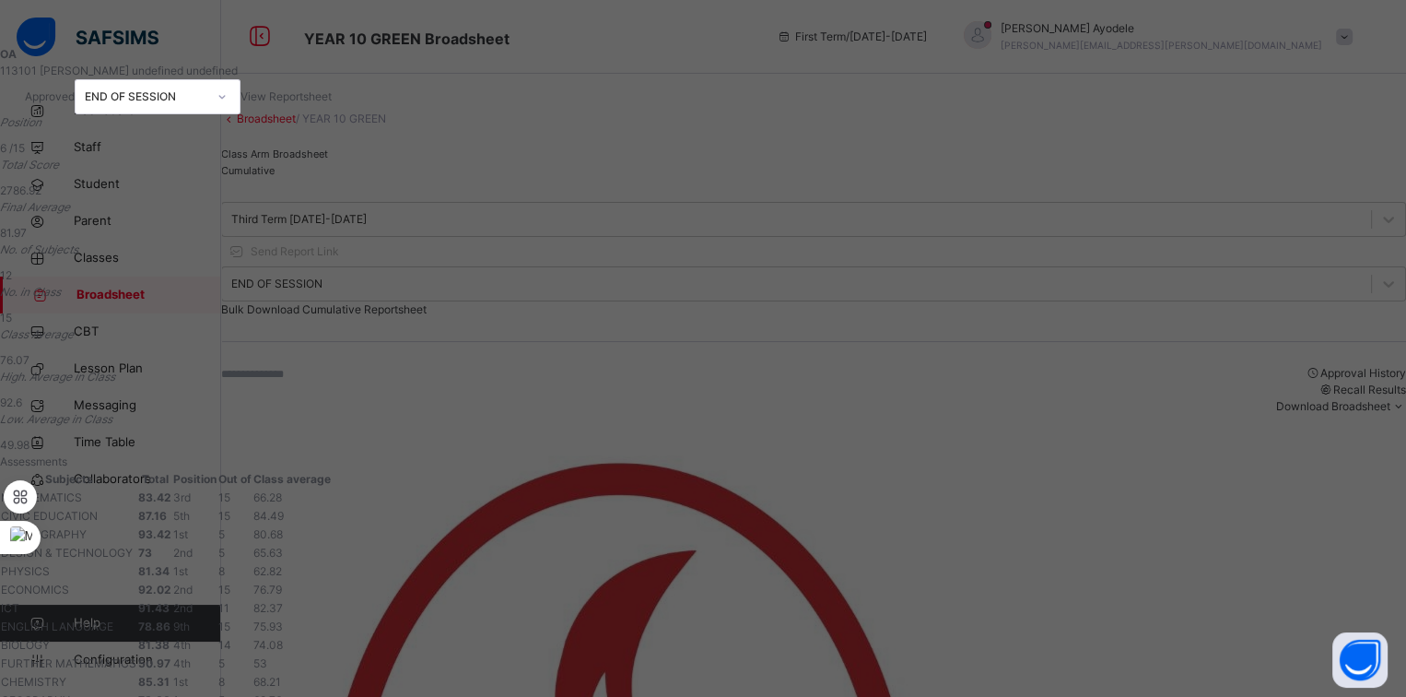
click at [332, 99] on span "View Reportsheet" at bounding box center [285, 96] width 91 height 14
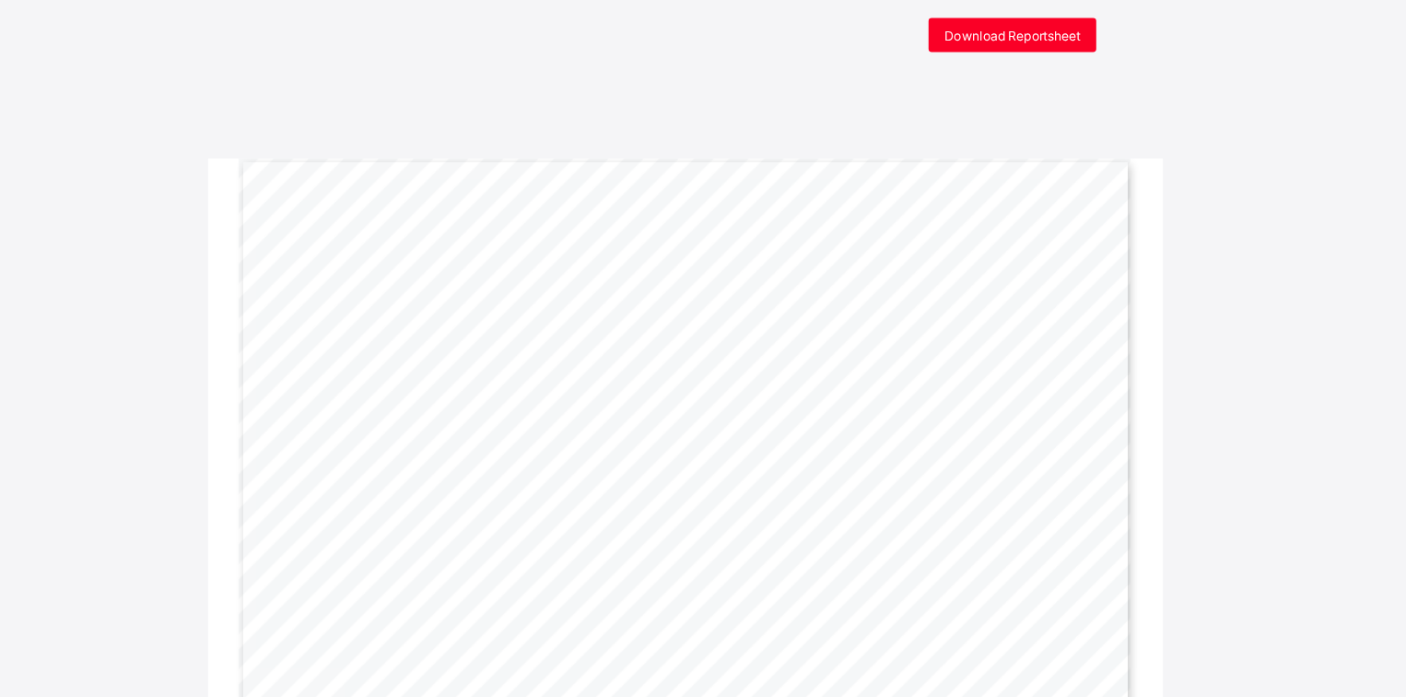
click at [592, 350] on div "Page 1 Powered by Flexisaf Edusoft Limited | [URL][DOMAIN_NAME] SENIOR SCHOOL E…" at bounding box center [703, 442] width 776 height 549
